Goal: Information Seeking & Learning: Learn about a topic

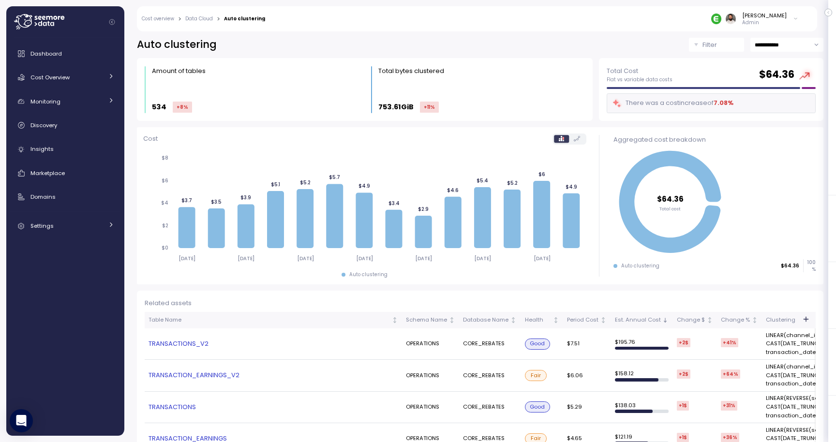
click at [801, 45] on input "**********" at bounding box center [786, 45] width 73 height 14
click at [193, 344] on link "TRANSACTIONS_V2" at bounding box center [274, 344] width 250 height 10
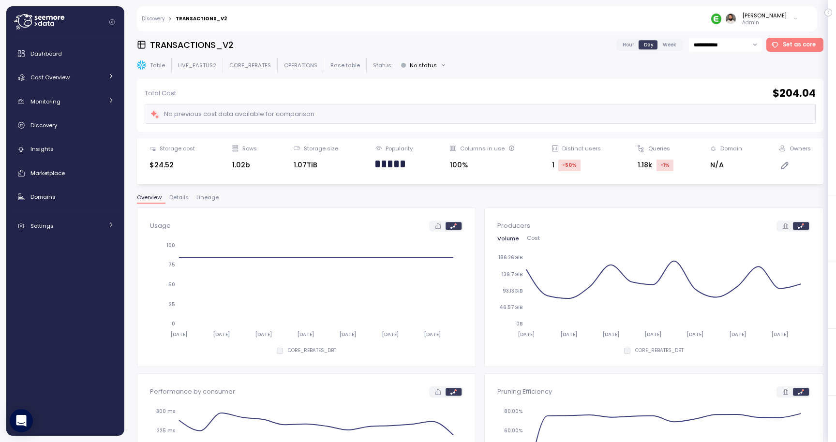
click at [251, 61] on p "CORE_REBATES" at bounding box center [250, 65] width 42 height 8
click at [201, 65] on p "LIVE_EASTUS2" at bounding box center [197, 65] width 38 height 8
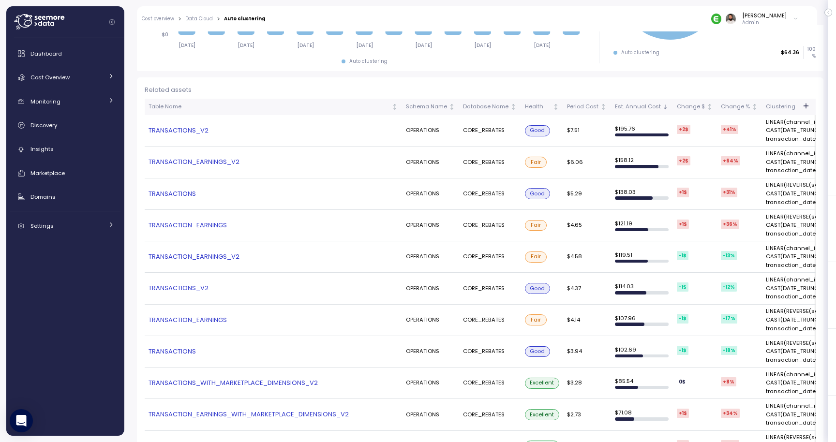
scroll to position [212, 0]
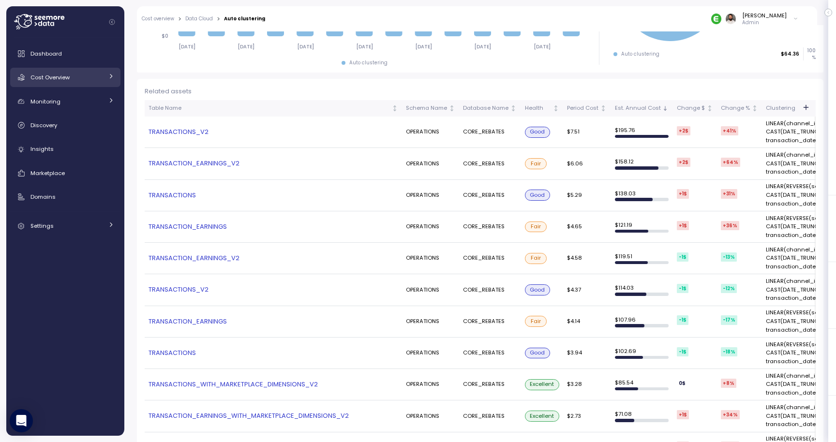
click at [97, 82] on div "Cost Overview" at bounding box center [66, 78] width 73 height 10
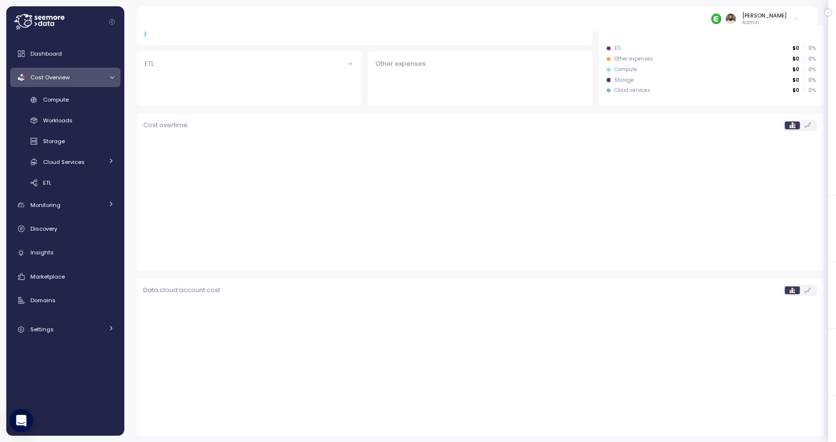
scroll to position [205, 0]
click at [94, 99] on div "Compute" at bounding box center [78, 100] width 71 height 10
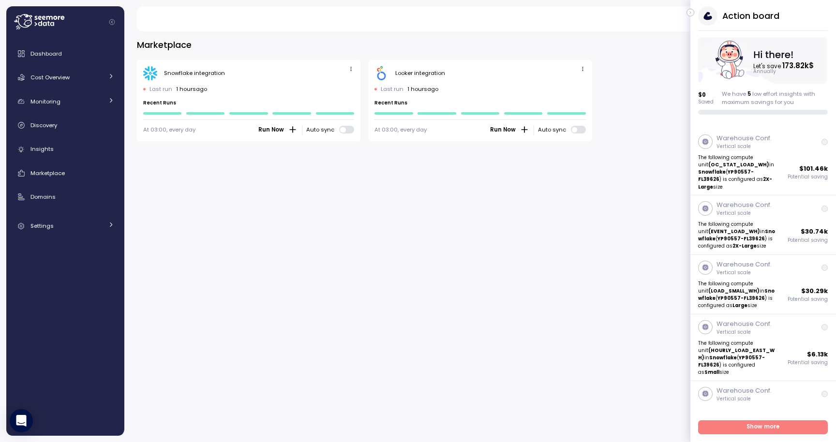
click at [694, 13] on button "button" at bounding box center [690, 13] width 8 height 8
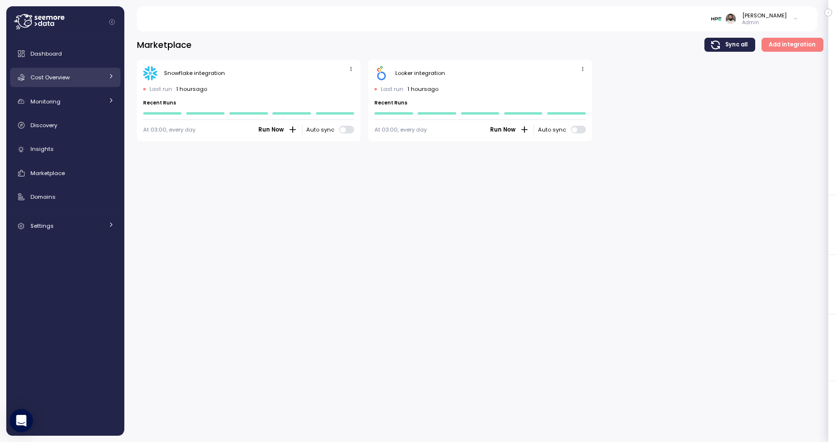
click at [104, 84] on link "Cost Overview" at bounding box center [65, 77] width 110 height 19
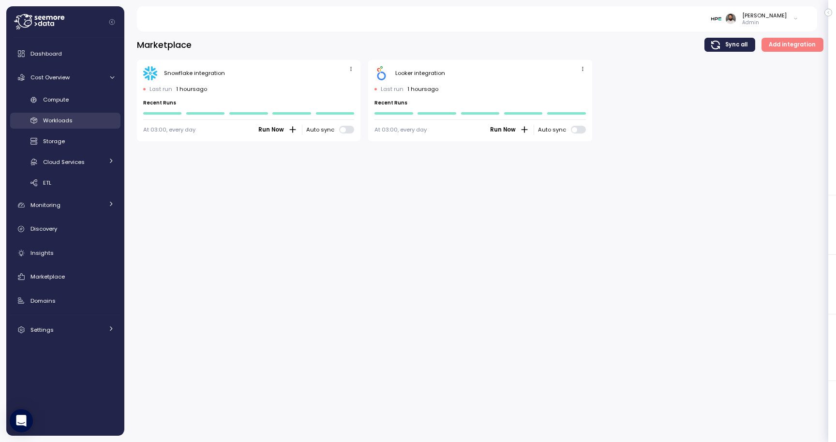
click at [89, 115] on link "Workloads" at bounding box center [65, 121] width 110 height 16
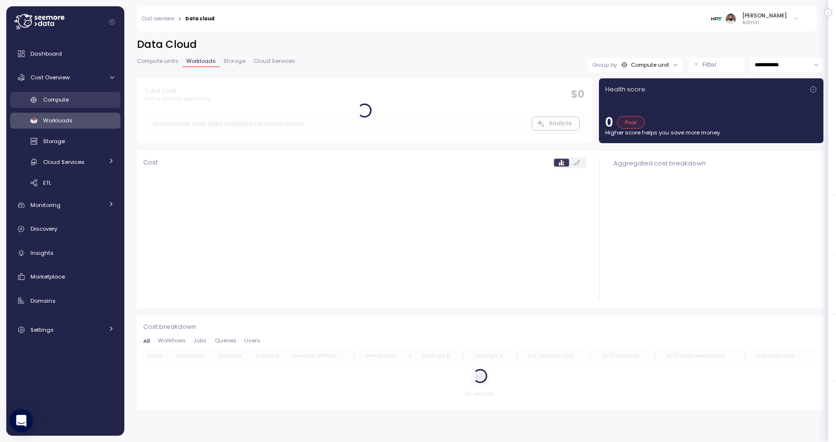
click at [89, 106] on link "Compute" at bounding box center [65, 100] width 110 height 16
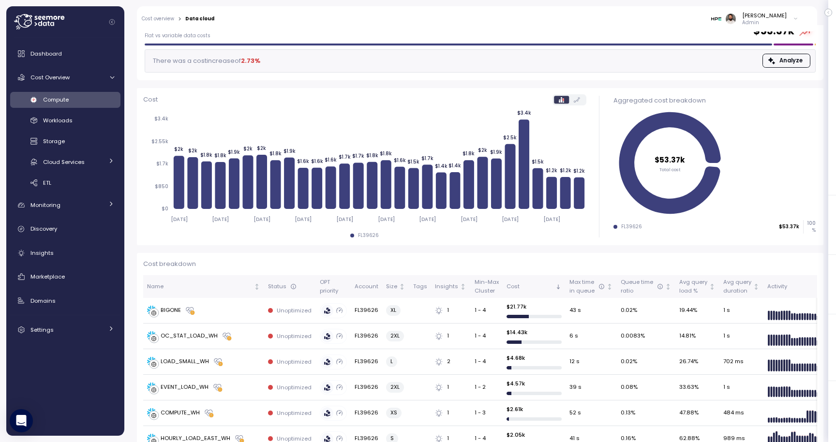
scroll to position [51, 0]
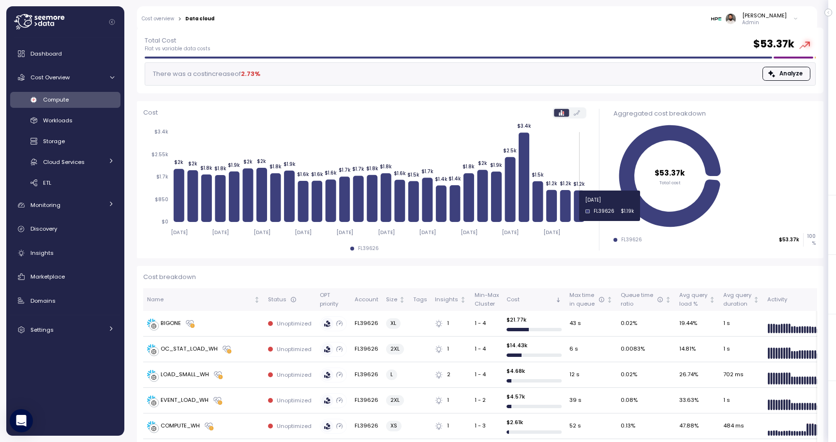
click at [580, 206] on icon at bounding box center [579, 206] width 11 height 31
click at [261, 327] on td "BIGONE" at bounding box center [203, 324] width 121 height 26
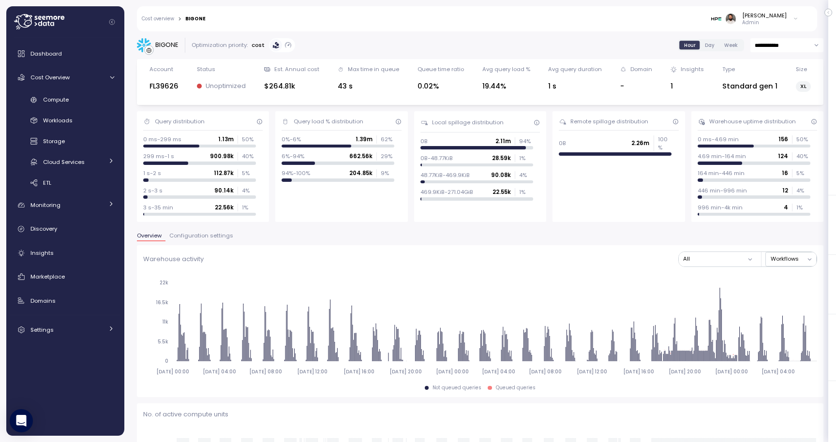
click at [780, 30] on div "[PERSON_NAME] Admin" at bounding box center [508, 18] width 593 height 25
click at [780, 40] on input "**********" at bounding box center [786, 45] width 73 height 14
click at [777, 95] on span "Last 7 days" at bounding box center [770, 91] width 31 height 9
type input "**********"
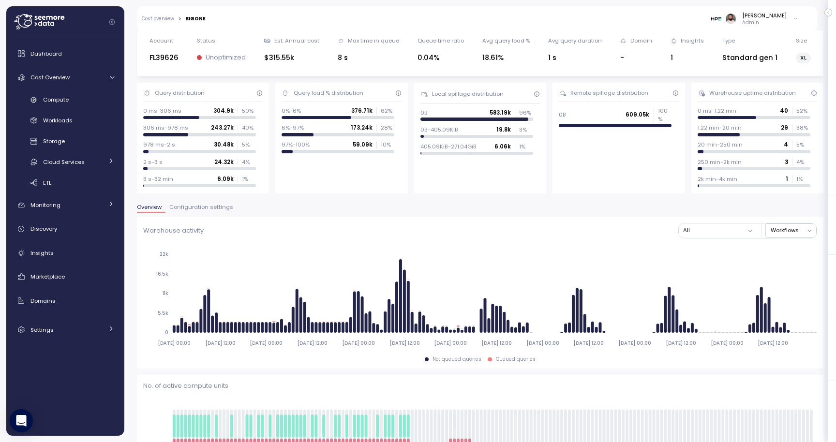
scroll to position [44, 0]
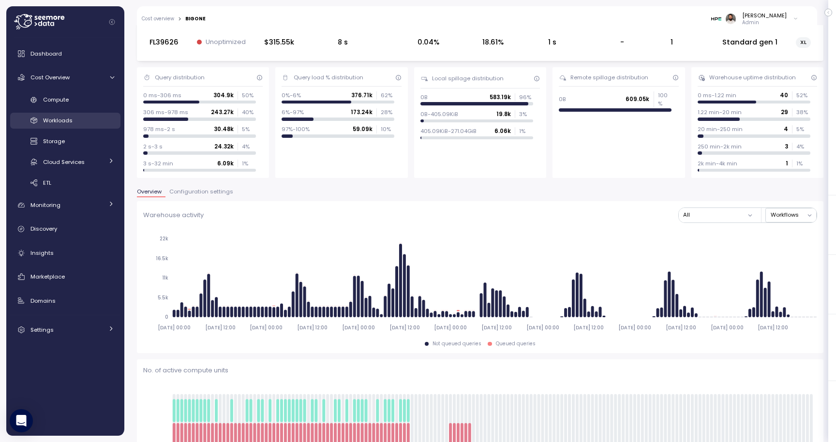
click at [79, 120] on div "Workloads" at bounding box center [78, 121] width 71 height 10
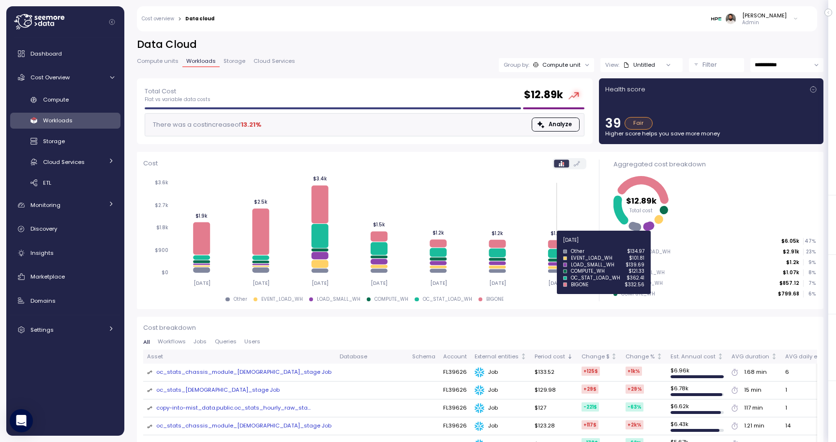
click at [557, 244] on icon at bounding box center [556, 244] width 17 height 8
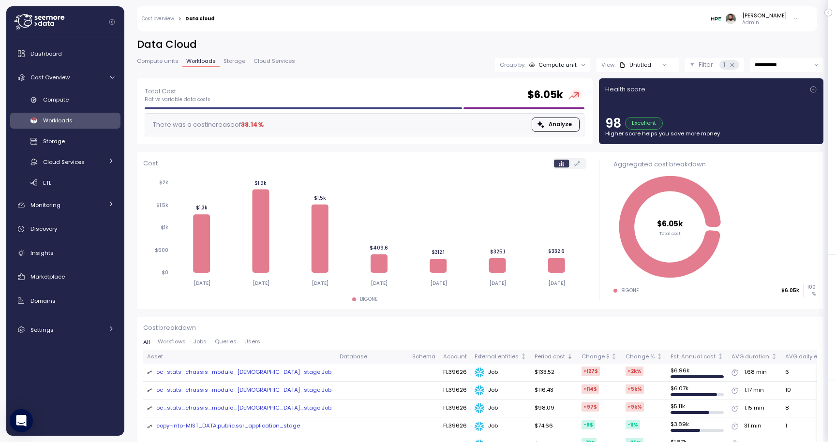
click at [789, 65] on input "**********" at bounding box center [786, 65] width 73 height 14
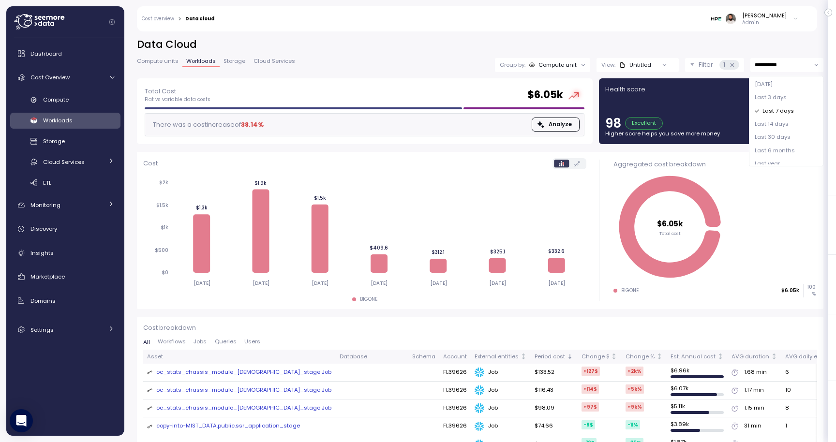
click at [786, 132] on div "Last 30 days" at bounding box center [786, 137] width 70 height 13
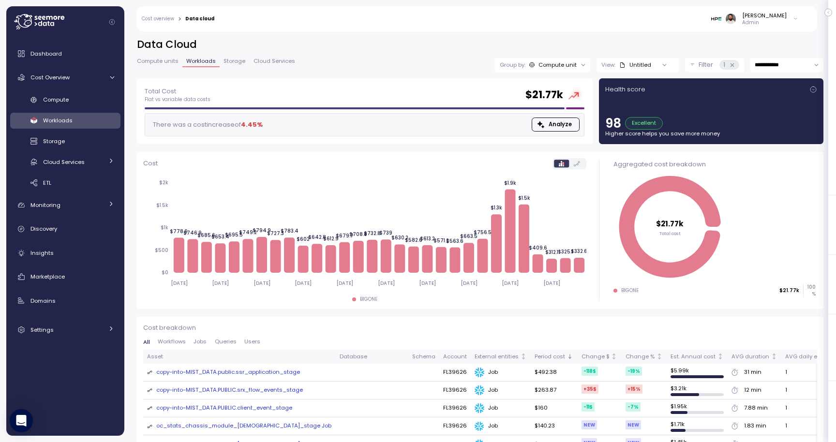
click at [782, 62] on input "**********" at bounding box center [786, 65] width 73 height 14
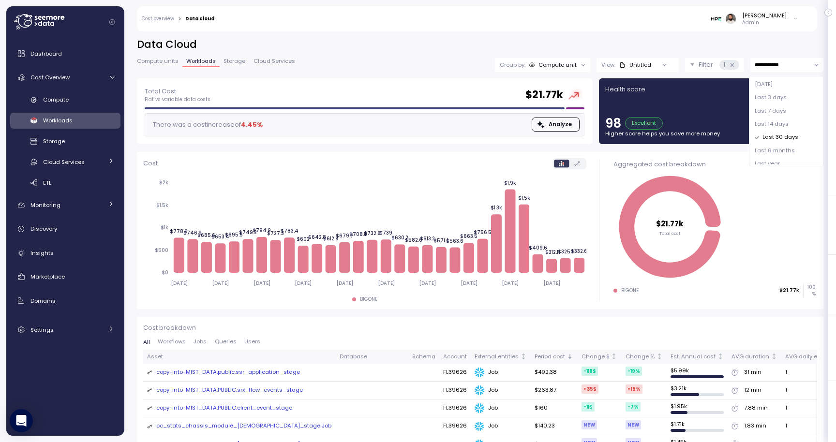
click at [775, 122] on span "Last 14 days" at bounding box center [772, 124] width 34 height 9
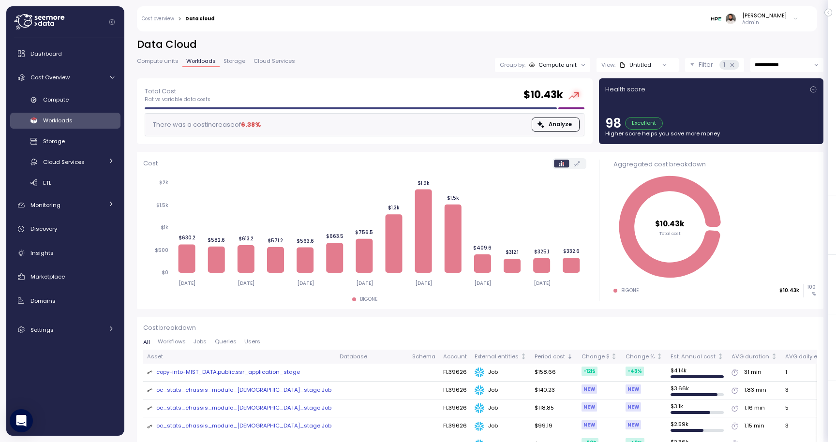
click at [790, 59] on input "**********" at bounding box center [786, 65] width 73 height 14
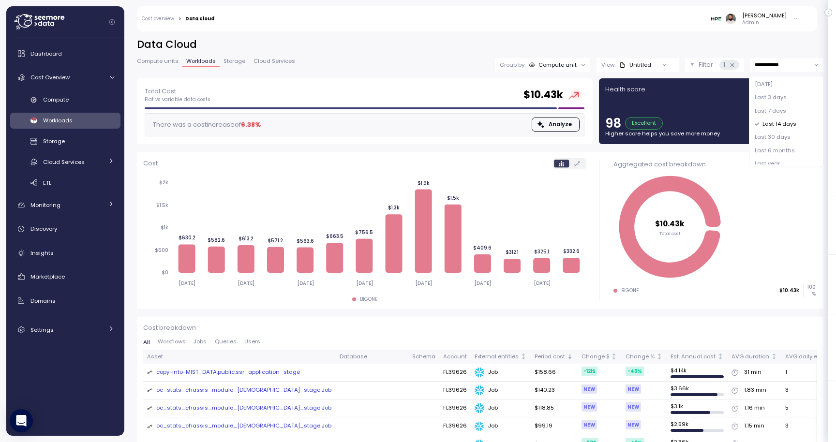
click at [781, 113] on span "Last 7 days" at bounding box center [770, 111] width 31 height 9
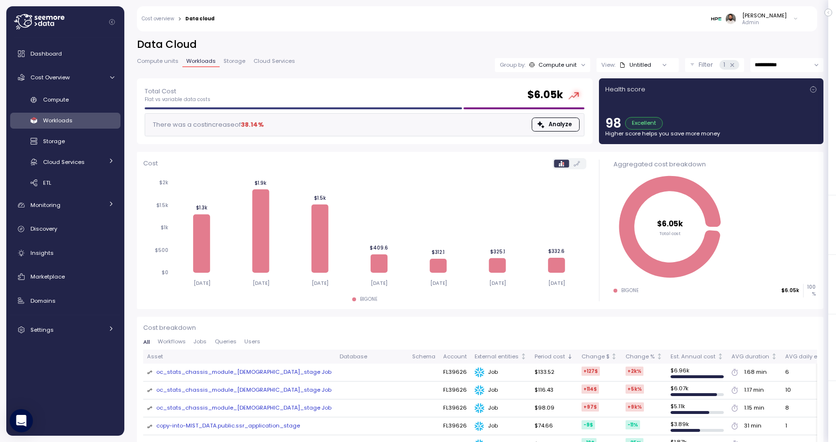
click at [788, 64] on input "**********" at bounding box center [786, 65] width 73 height 14
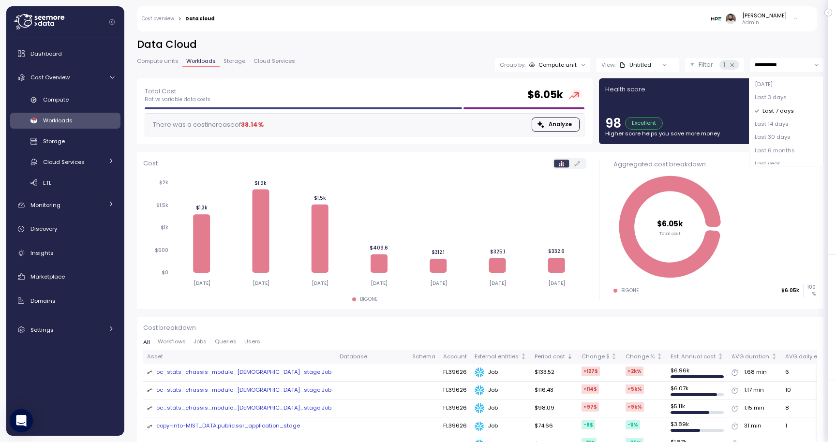
click at [782, 99] on span "Last 3 days" at bounding box center [771, 97] width 32 height 9
type input "**********"
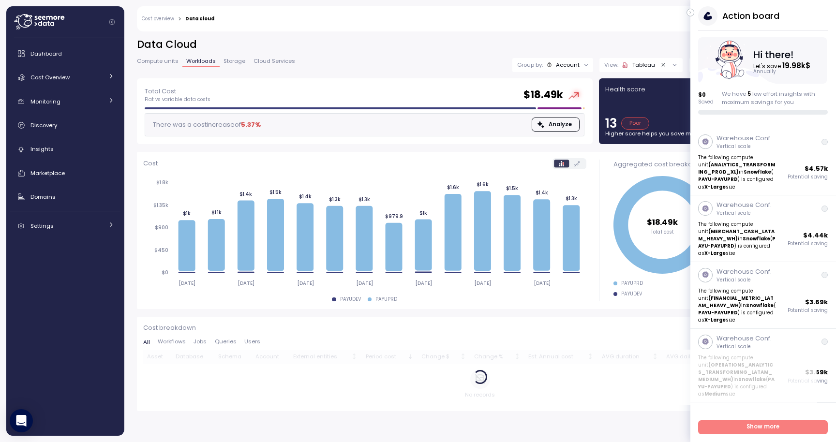
click at [689, 16] on button "button" at bounding box center [690, 13] width 8 height 8
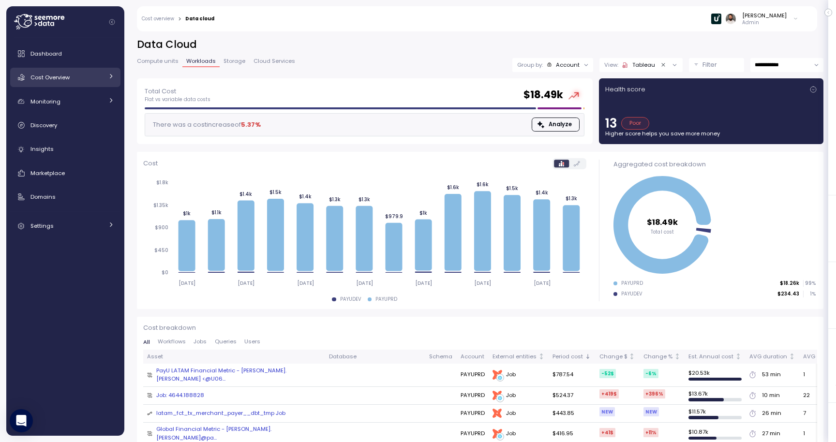
click at [68, 75] on span "Cost Overview" at bounding box center [49, 78] width 39 height 8
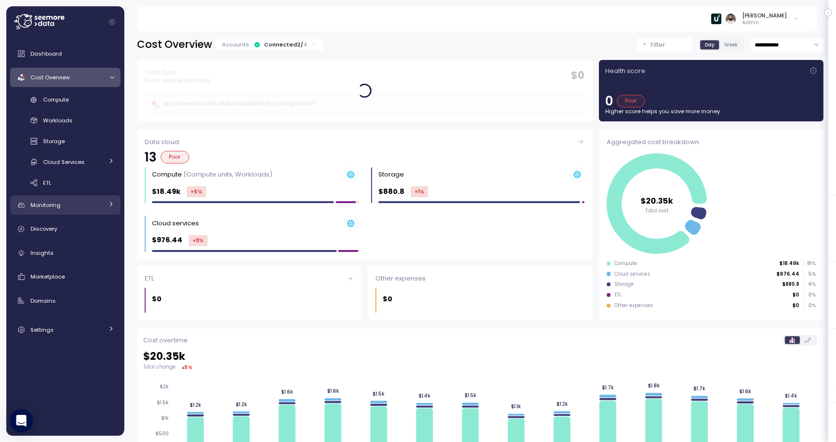
click at [92, 210] on link "Monitoring" at bounding box center [65, 204] width 110 height 19
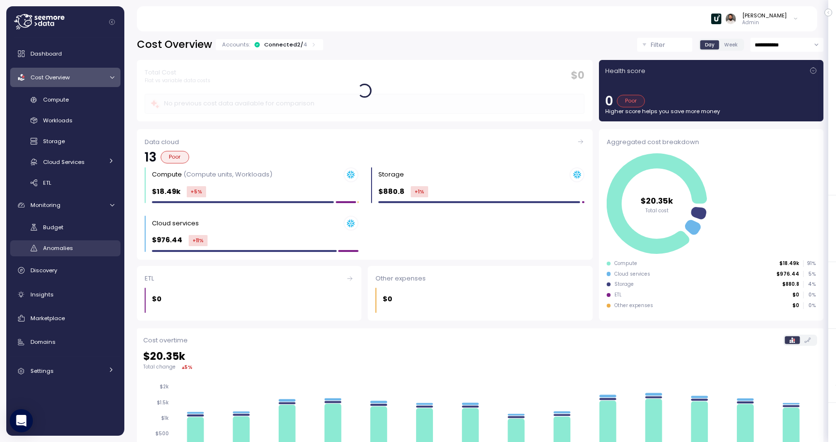
click at [87, 241] on link "Anomalies" at bounding box center [65, 248] width 110 height 16
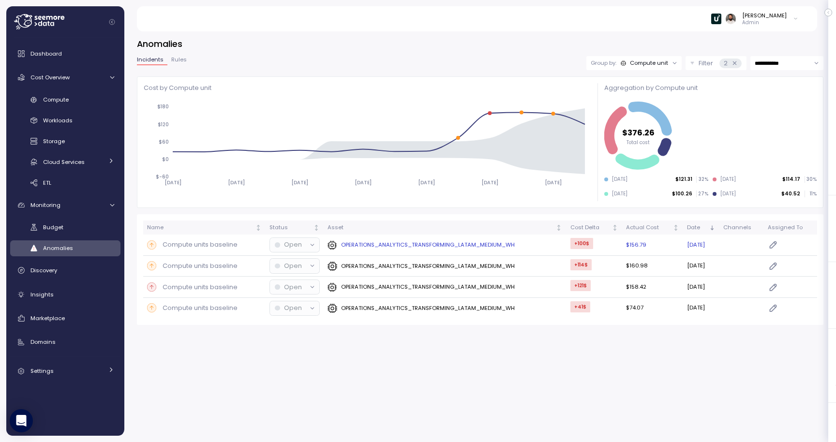
click at [248, 244] on div "Compute units baseline" at bounding box center [204, 245] width 115 height 10
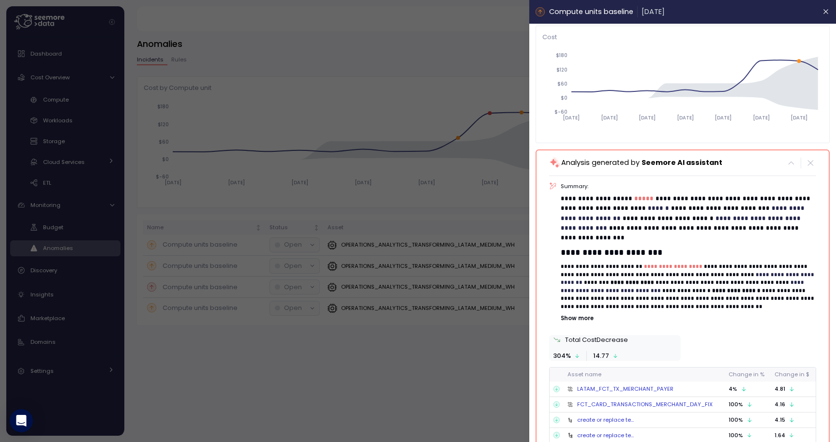
scroll to position [103, 0]
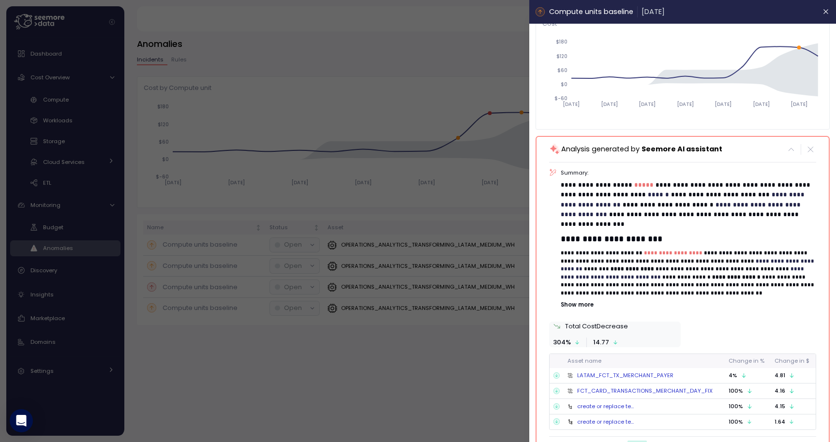
click at [644, 372] on link "LATAM_FCT_TX_MERCHANT_PAYER" at bounding box center [625, 376] width 96 height 8
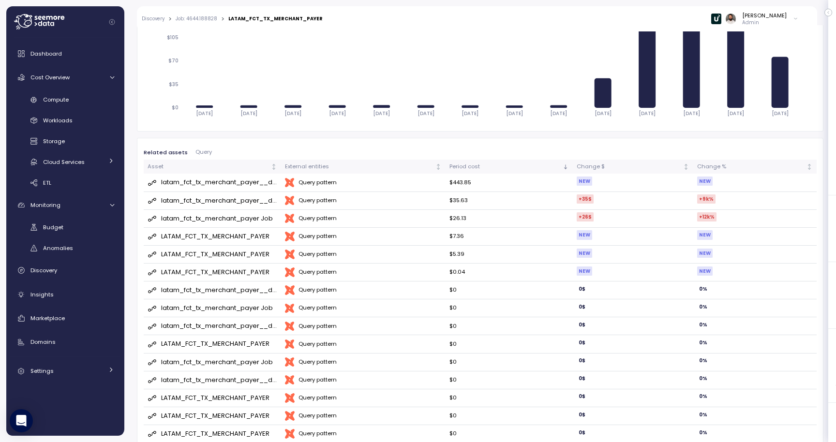
scroll to position [239, 0]
click at [218, 181] on div "latam_fct_tx_merchant_payer__dbt_tmp Job" at bounding box center [219, 183] width 117 height 10
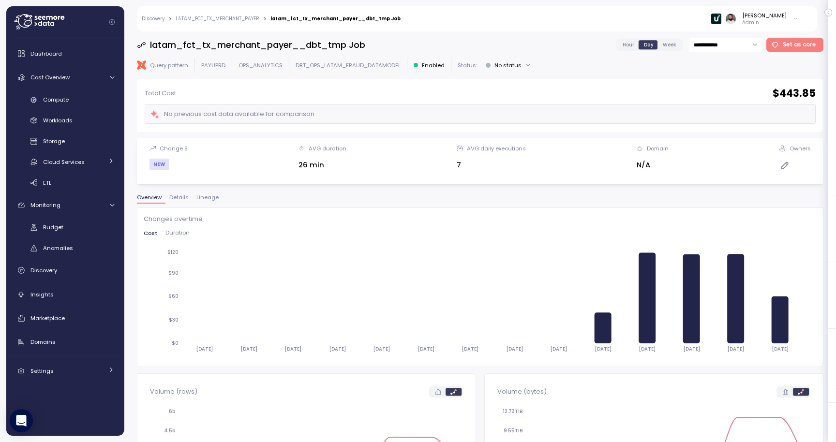
click at [209, 198] on span "Lineage" at bounding box center [207, 197] width 22 height 5
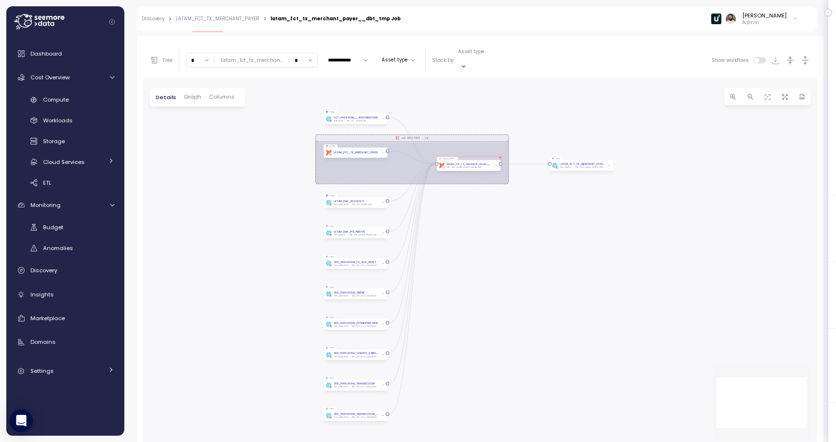
scroll to position [174, 0]
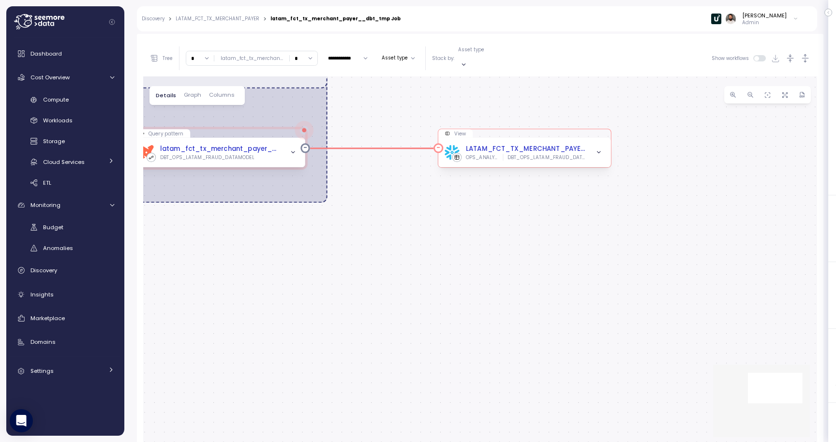
click at [598, 148] on span "button" at bounding box center [599, 153] width 10 height 10
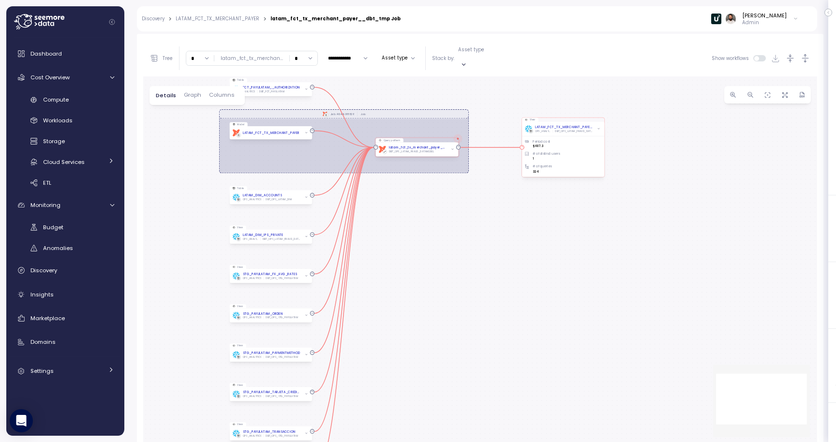
click at [579, 133] on div "Period cost $487.3 # of distinct users 1 # of queries 324" at bounding box center [563, 153] width 76 height 41
click at [303, 58] on input "*" at bounding box center [304, 58] width 28 height 14
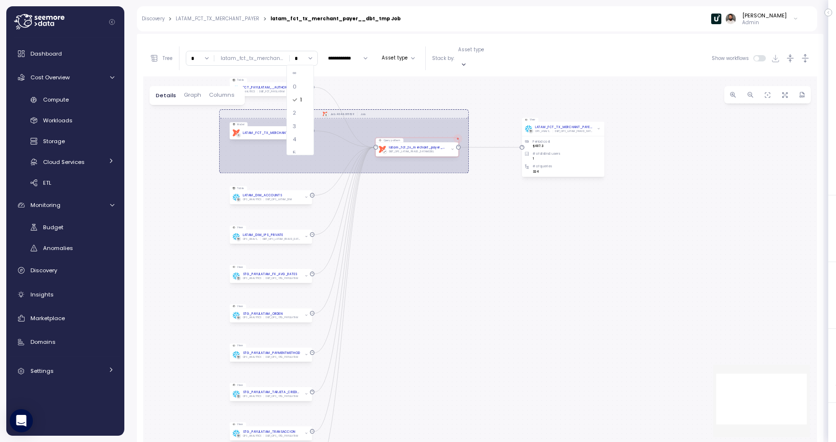
click at [302, 136] on div "4" at bounding box center [299, 139] width 23 height 13
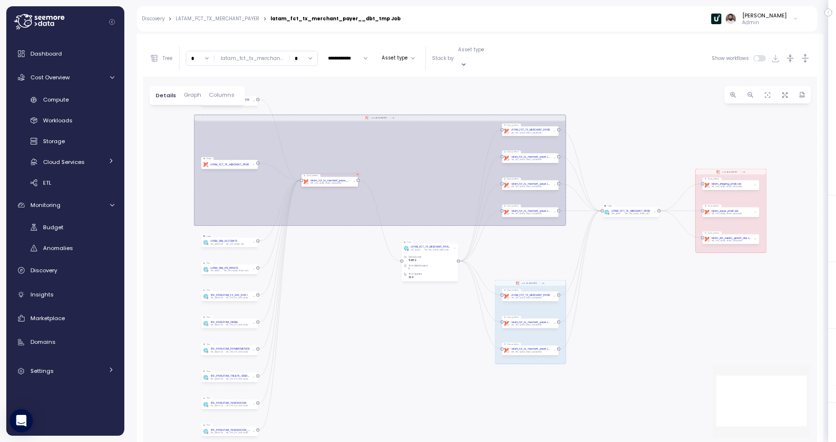
click at [291, 51] on input "*" at bounding box center [304, 58] width 28 height 14
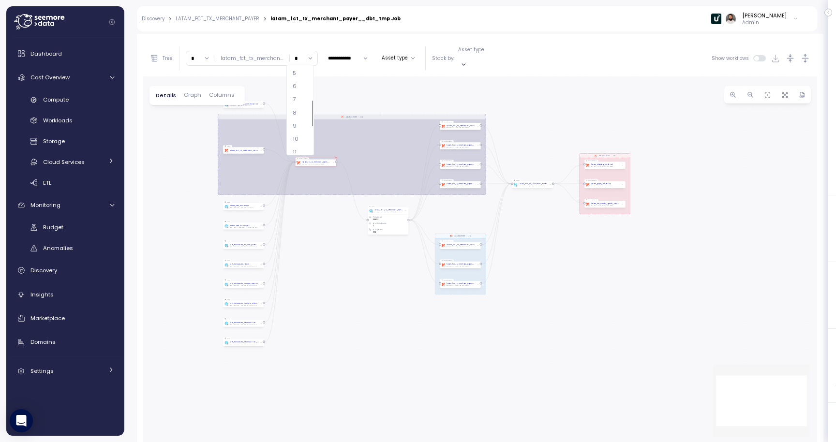
scroll to position [124, 0]
click at [301, 104] on div "11" at bounding box center [299, 108] width 23 height 13
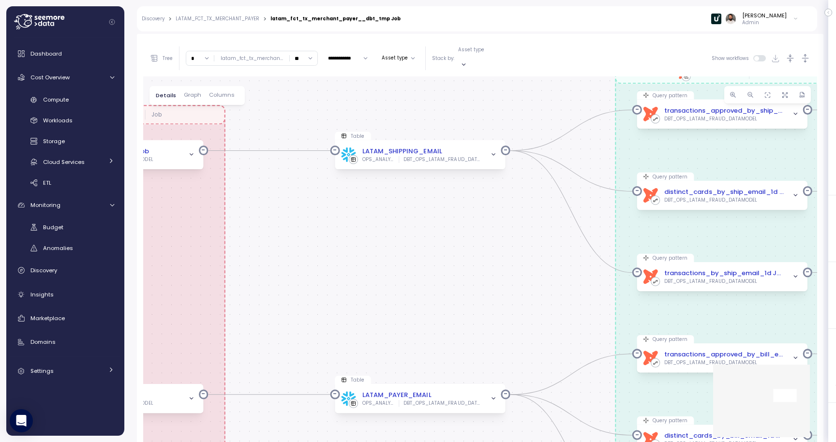
drag, startPoint x: 591, startPoint y: 209, endPoint x: 380, endPoint y: 212, distance: 210.9
click at [380, 212] on div "dbt Job: 4644.188828 Job dbt Job: 4644.156816 Job dbt Job: 4644.156817 Job dbt …" at bounding box center [480, 260] width 674 height 368
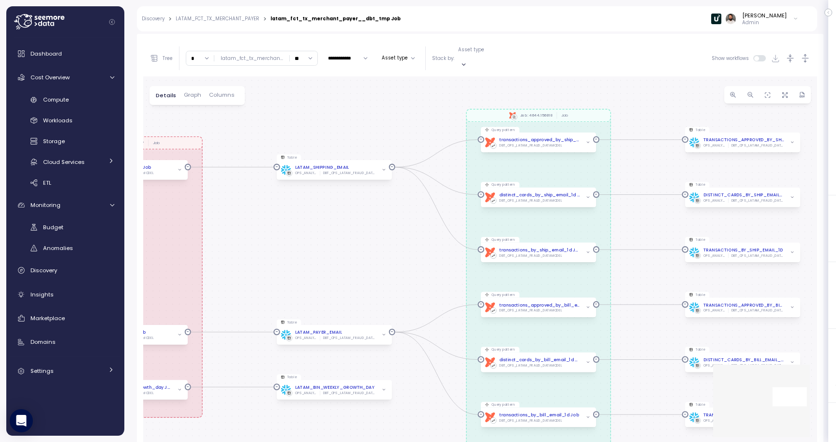
drag, startPoint x: 427, startPoint y: 228, endPoint x: 271, endPoint y: 228, distance: 156.2
click at [272, 228] on div "dbt Job: 4644.188828 Job dbt Job: 4644.156816 Job dbt Job: 4644.156817 Job dbt …" at bounding box center [480, 260] width 674 height 368
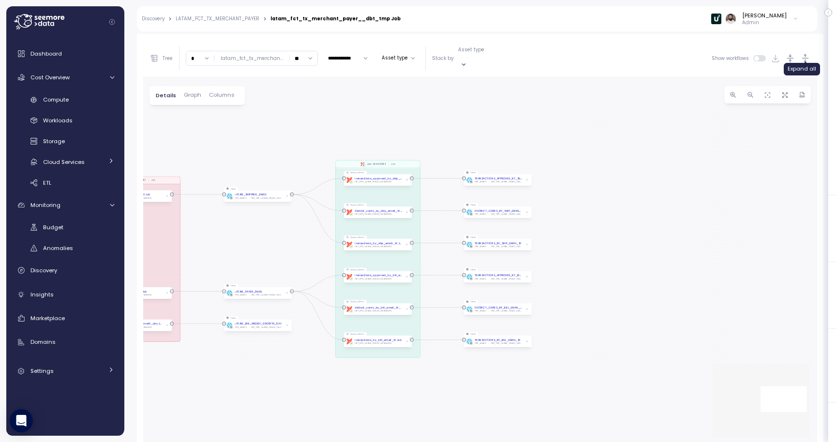
click at [808, 53] on icon "button" at bounding box center [805, 58] width 10 height 10
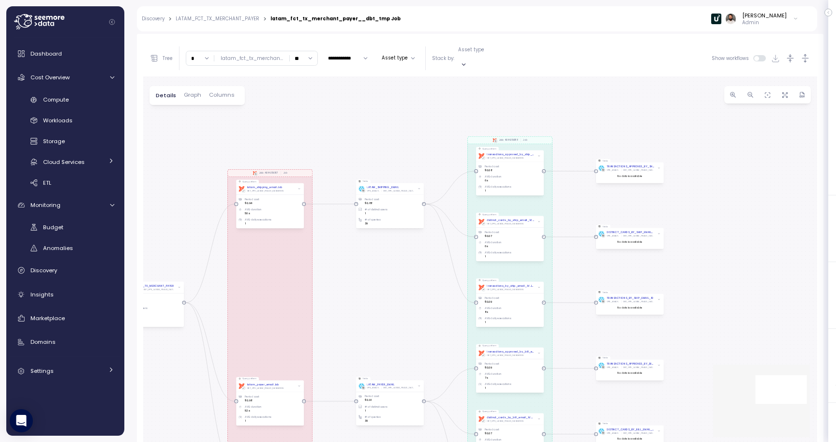
drag, startPoint x: 611, startPoint y: 328, endPoint x: 743, endPoint y: 247, distance: 155.5
click at [743, 247] on div "dbt Job: 4644.188828 Job dbt Job: 4644.156816 Job dbt Job: 4644.156817 Job dbt …" at bounding box center [480, 260] width 674 height 368
click at [307, 58] on input "**" at bounding box center [304, 58] width 28 height 14
click at [297, 126] on div "13" at bounding box center [299, 124] width 23 height 13
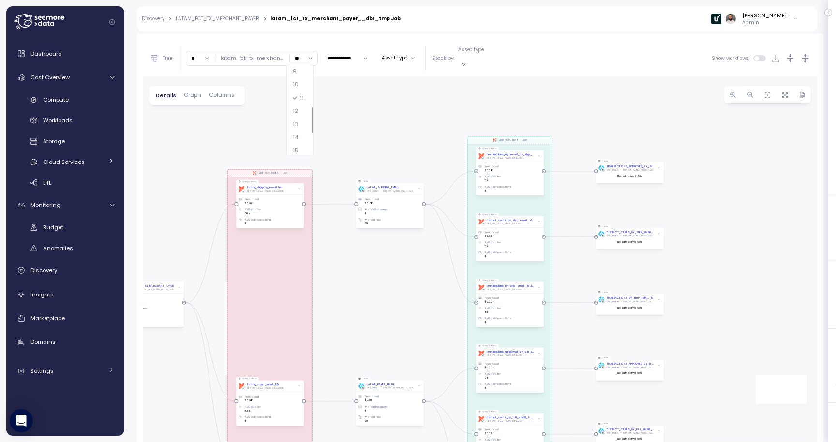
type input "**"
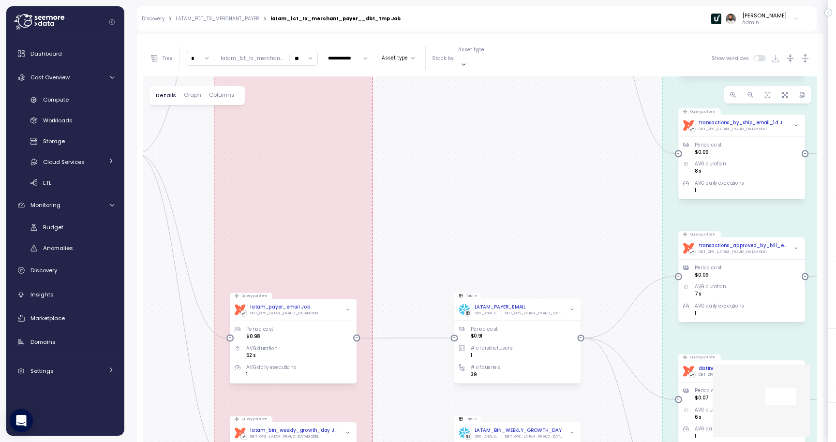
drag, startPoint x: 588, startPoint y: 197, endPoint x: 528, endPoint y: 93, distance: 119.8
click at [528, 93] on div "dbt Job: 4644.188828 Job dbt Job: 4644.156816 Job dbt Job: 4644.156817 Job dbt …" at bounding box center [480, 260] width 674 height 368
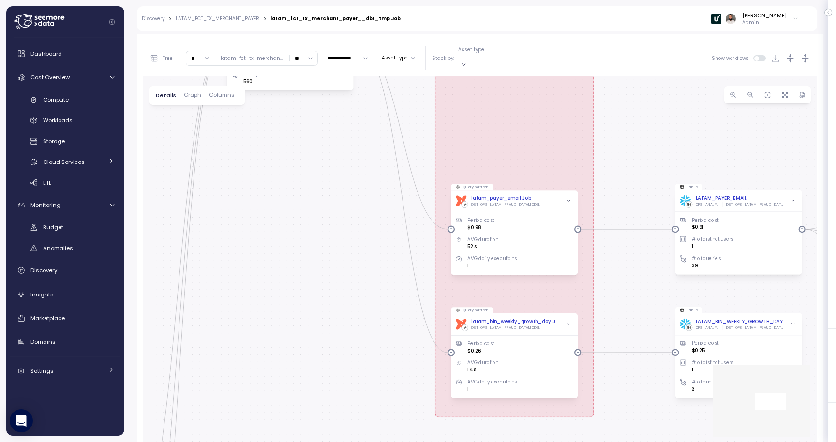
drag, startPoint x: 526, startPoint y: 212, endPoint x: 754, endPoint y: 104, distance: 251.6
click at [754, 104] on div "dbt Job: 4644.188828 Job dbt Job: 4644.156816 Job dbt Job: 4644.156817 Job dbt …" at bounding box center [480, 260] width 674 height 368
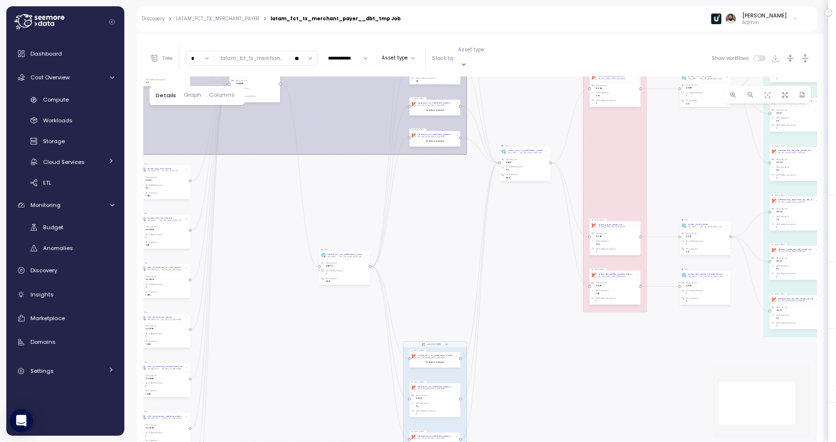
drag, startPoint x: 360, startPoint y: 227, endPoint x: 633, endPoint y: 256, distance: 274.4
click at [620, 248] on div "dbt Job: 4644.188828 Job dbt Job: 4644.156816 Job dbt Job: 4644.156817 Job dbt …" at bounding box center [480, 260] width 674 height 368
